Goal: Navigation & Orientation: Go to known website

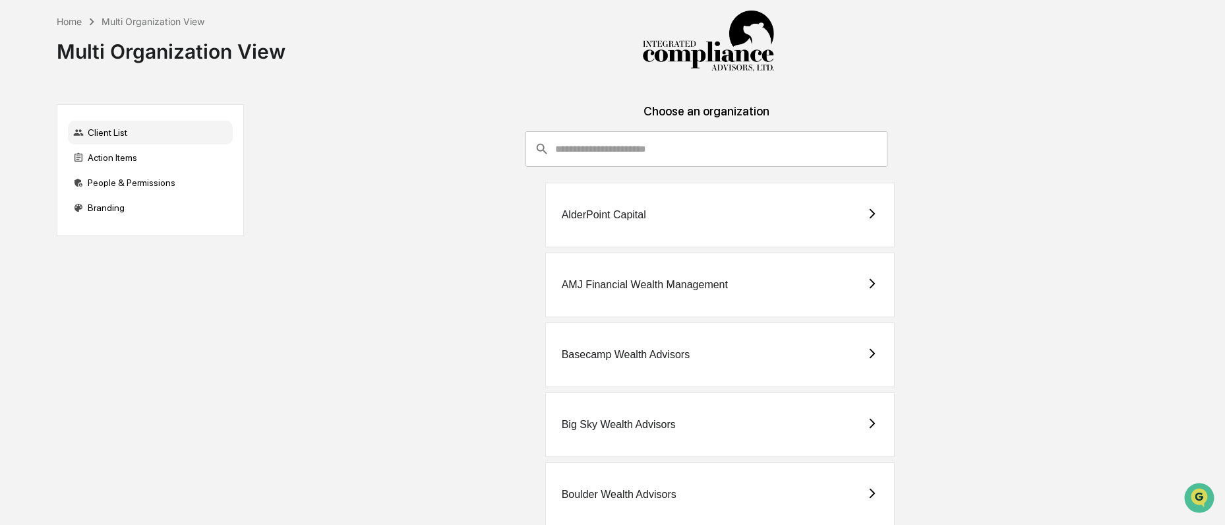
click at [601, 156] on input "consultant-dashboard__filter-organizations-search-bar" at bounding box center [721, 149] width 333 height 36
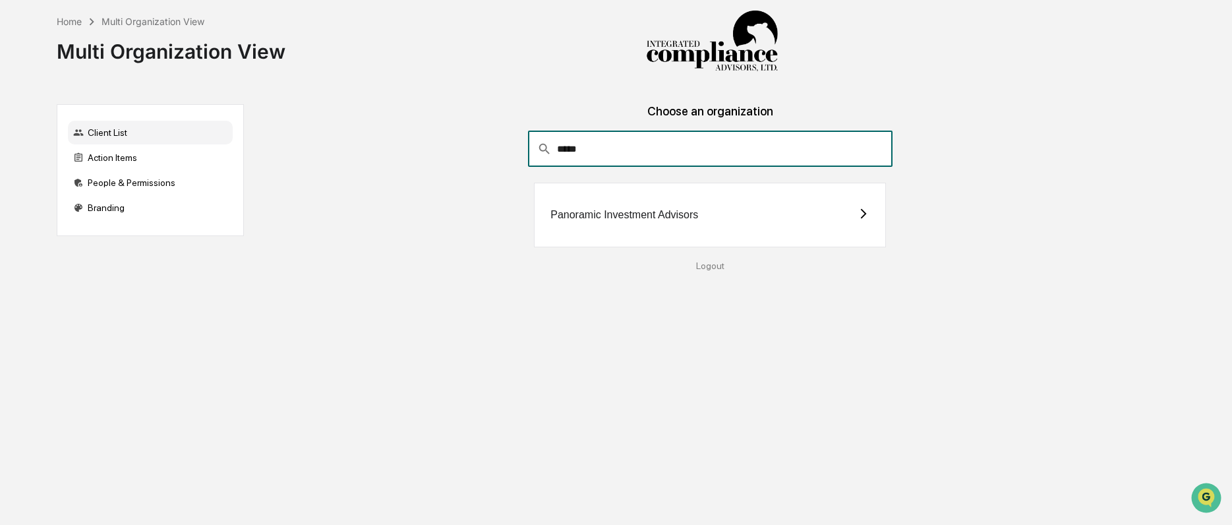
type input "*****"
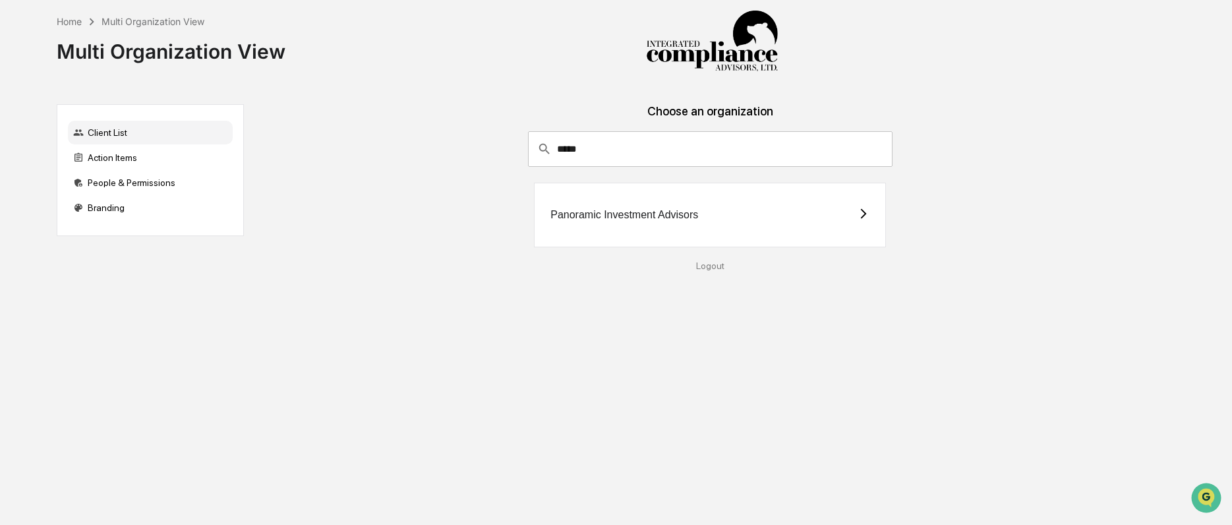
click at [669, 216] on div "Panoramic Investment Advisors" at bounding box center [624, 215] width 148 height 12
